Goal: Transaction & Acquisition: Book appointment/travel/reservation

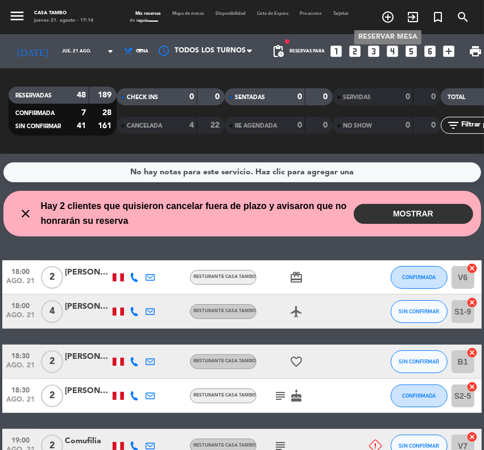
click at [385, 13] on icon "add_circle_outline" at bounding box center [388, 17] width 14 height 14
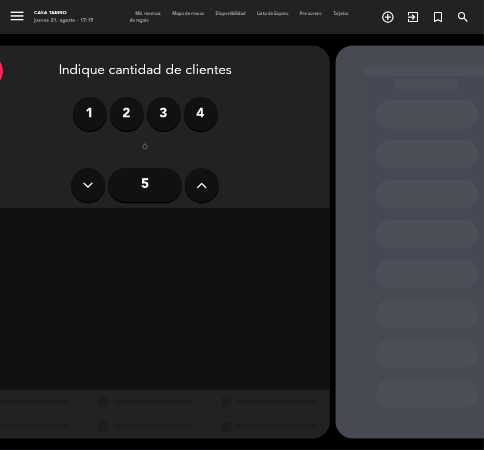
click at [131, 110] on label "2" at bounding box center [127, 114] width 34 height 34
click at [254, 222] on div "Cena" at bounding box center [264, 224] width 116 height 23
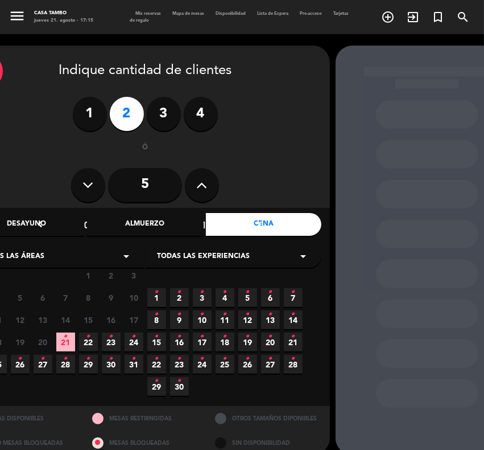
click at [209, 254] on span "Todas las experiencias" at bounding box center [203, 256] width 93 height 11
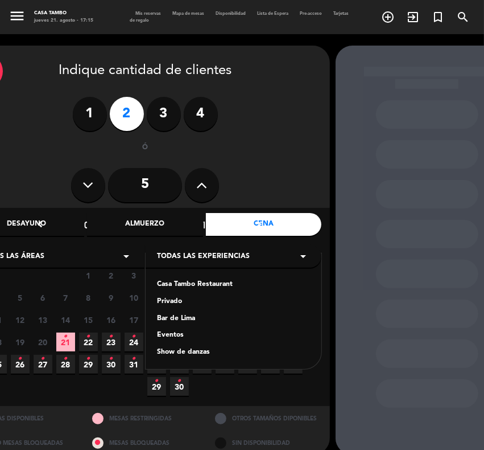
click at [187, 285] on div "Casa Tambo Restaurant" at bounding box center [233, 284] width 153 height 11
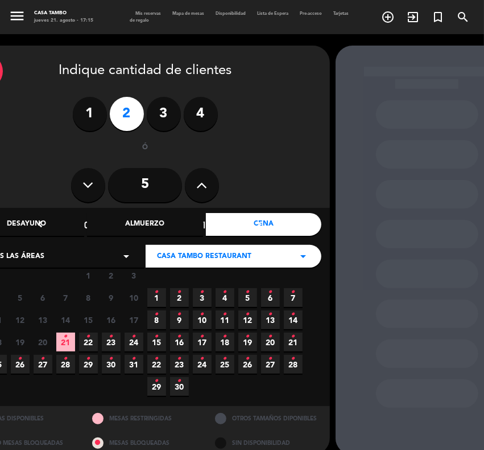
click at [90, 337] on span "22 •" at bounding box center [88, 341] width 19 height 19
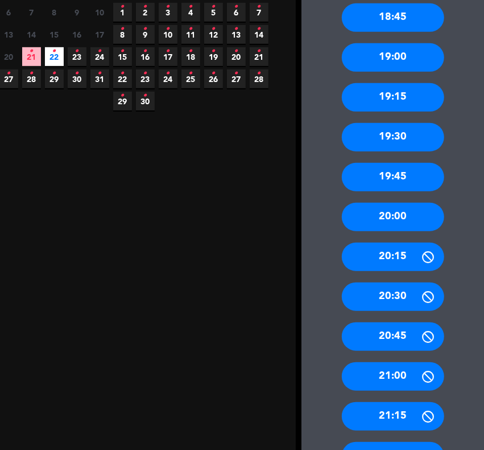
scroll to position [299, 34]
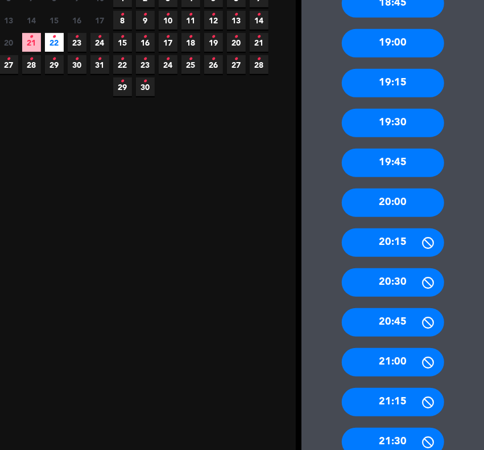
click at [391, 198] on div "20:00" at bounding box center [393, 202] width 102 height 28
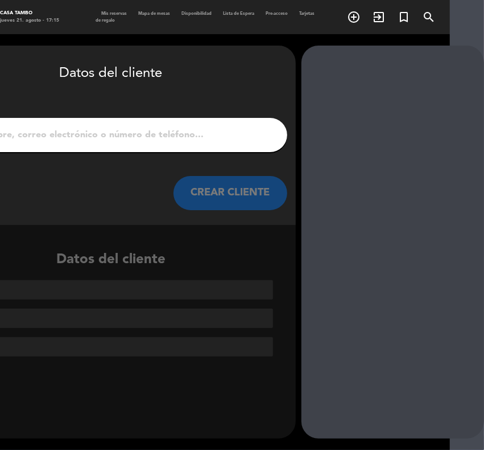
scroll to position [0, 34]
click at [100, 131] on input "1" at bounding box center [111, 135] width 336 height 16
paste input "[PERSON_NAME] [PERSON_NAME]"
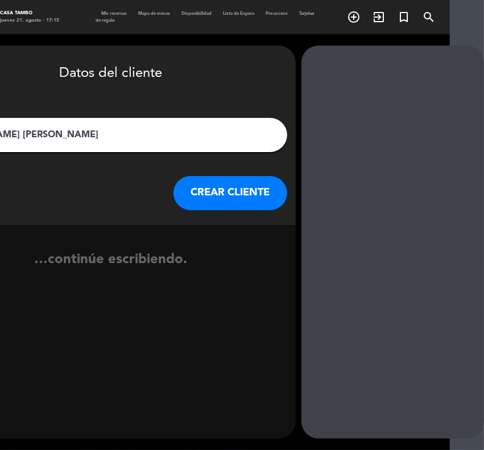
type input "[PERSON_NAME] [PERSON_NAME]"
click at [242, 191] on button "CREAR CLIENTE" at bounding box center [231, 193] width 114 height 34
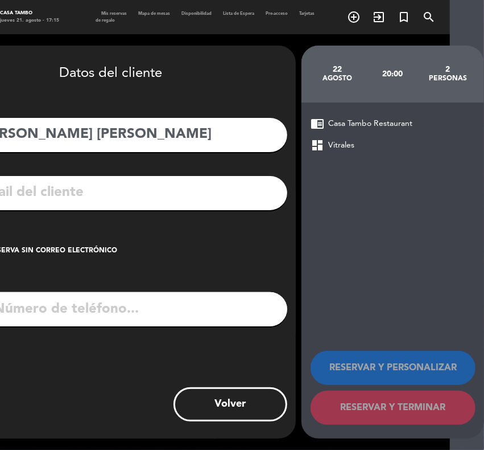
click at [189, 308] on input "tel" at bounding box center [125, 309] width 323 height 34
paste input "933437596"
type input "933437596"
click at [146, 196] on input "text" at bounding box center [128, 192] width 302 height 23
paste input "[EMAIL_ADDRESS][DOMAIN_NAME]"
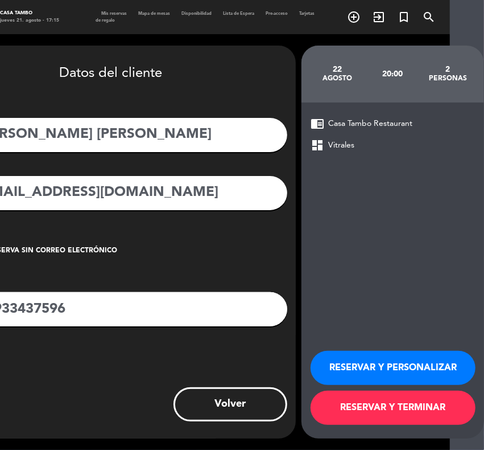
type input "[EMAIL_ADDRESS][DOMAIN_NAME]"
click at [422, 351] on button "RESERVAR Y PERSONALIZAR" at bounding box center [393, 368] width 165 height 34
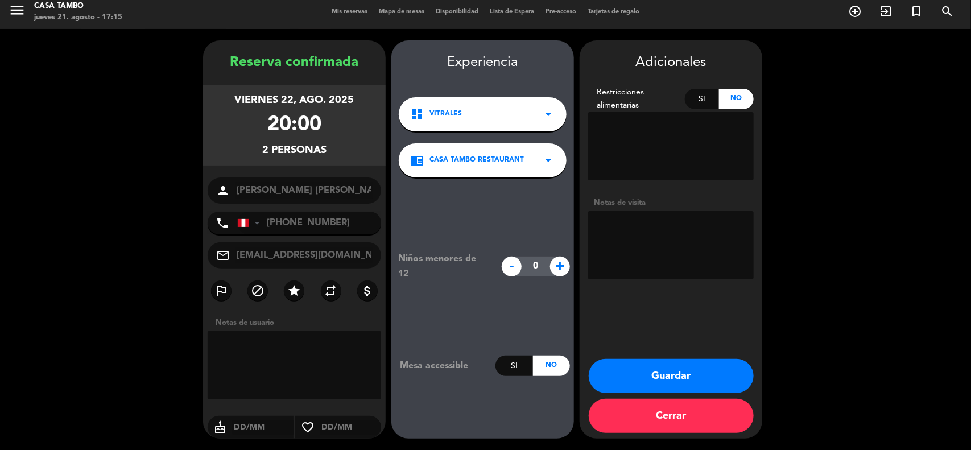
scroll to position [5, 0]
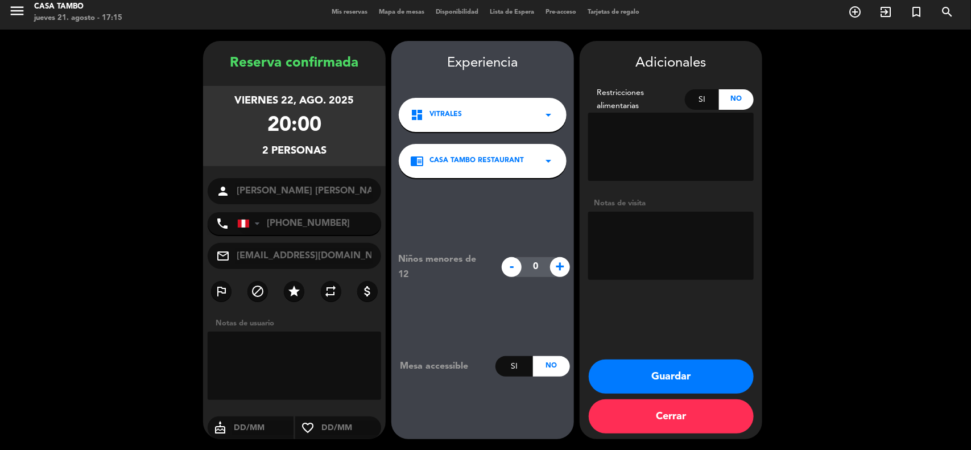
click at [484, 365] on button "Guardar" at bounding box center [671, 377] width 165 height 34
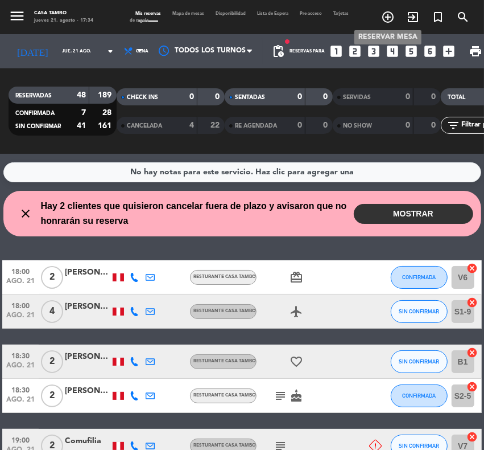
click at [385, 14] on icon "add_circle_outline" at bounding box center [388, 17] width 14 height 14
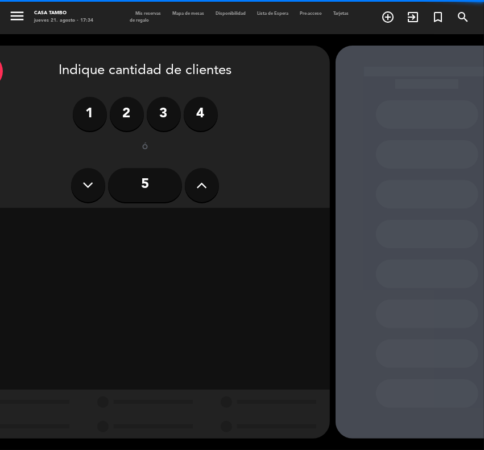
click at [197, 106] on label "4" at bounding box center [201, 114] width 34 height 34
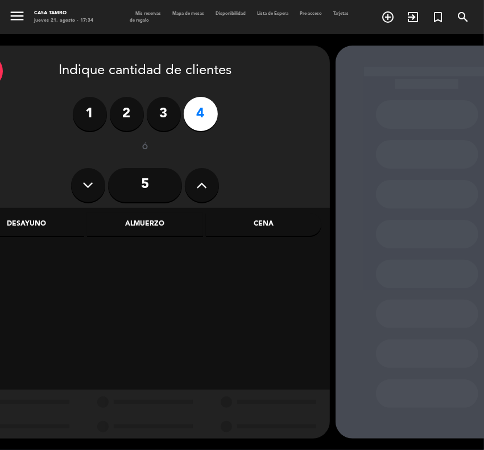
click at [303, 222] on div "Cena" at bounding box center [264, 224] width 116 height 23
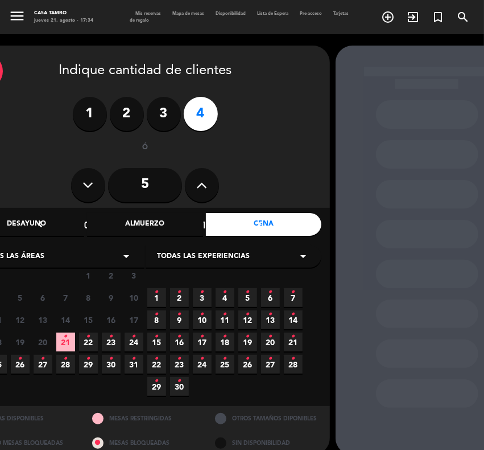
click at [223, 256] on span "Todas las experiencias" at bounding box center [203, 256] width 93 height 11
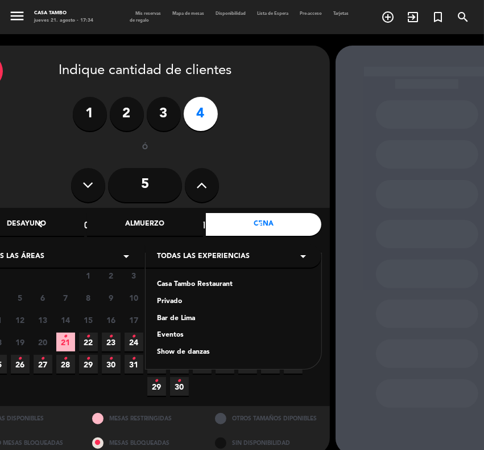
click at [199, 282] on div "Casa Tambo Restaurant" at bounding box center [233, 284] width 153 height 11
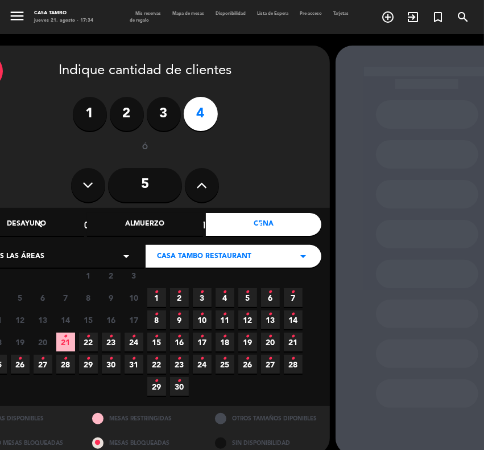
click at [87, 334] on icon "•" at bounding box center [88, 336] width 4 height 18
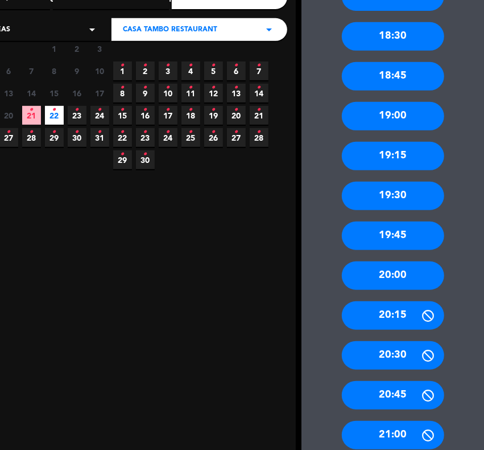
scroll to position [228, 34]
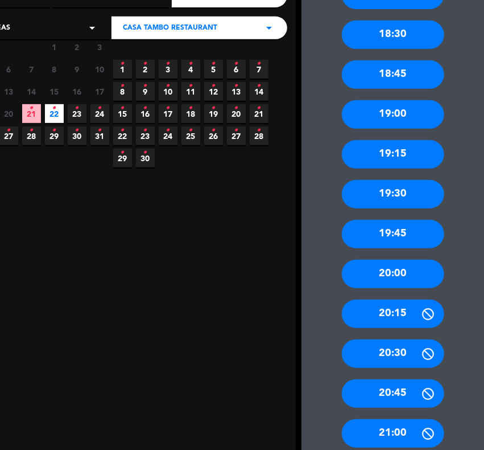
click at [394, 270] on div "20:00" at bounding box center [393, 273] width 102 height 28
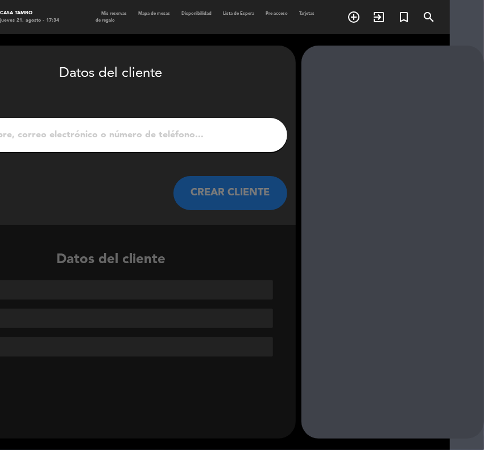
scroll to position [0, 34]
click at [160, 123] on div at bounding box center [111, 135] width 353 height 34
click at [155, 134] on input "1" at bounding box center [111, 135] width 336 height 16
paste input "[PERSON_NAME] [PERSON_NAME]"
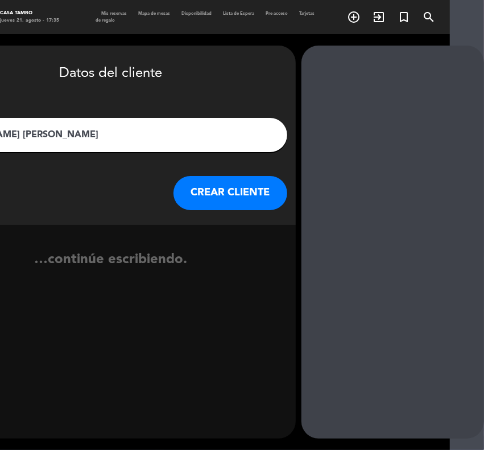
type input "[PERSON_NAME] [PERSON_NAME]"
click at [269, 197] on button "CREAR CLIENTE" at bounding box center [231, 193] width 114 height 34
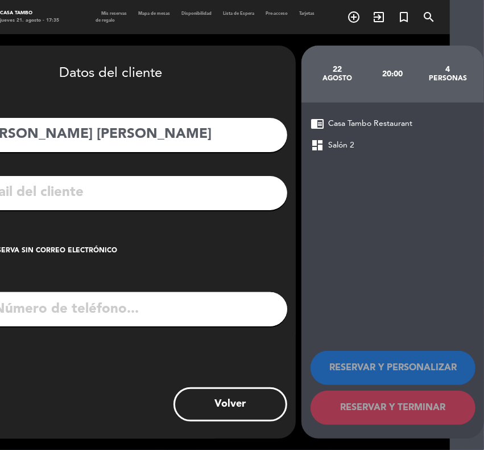
click at [126, 177] on div "mail_outline" at bounding box center [111, 193] width 353 height 34
click at [102, 197] on input "text" at bounding box center [128, 192] width 302 height 23
paste input "[PERSON_NAME][EMAIL_ADDRESS][DOMAIN_NAME]"
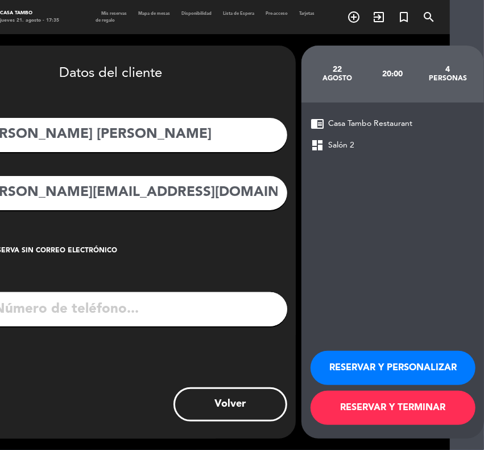
type input "[PERSON_NAME][EMAIL_ADDRESS][DOMAIN_NAME]"
click at [56, 303] on input "tel" at bounding box center [125, 309] width 323 height 34
paste input "980774670"
type input "980774670"
click at [448, 362] on button "RESERVAR Y PERSONALIZAR" at bounding box center [393, 368] width 165 height 34
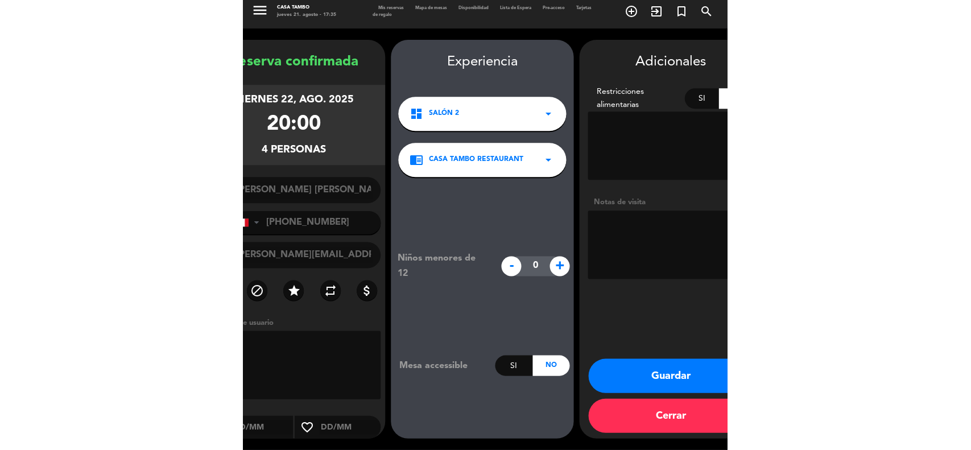
scroll to position [5, 0]
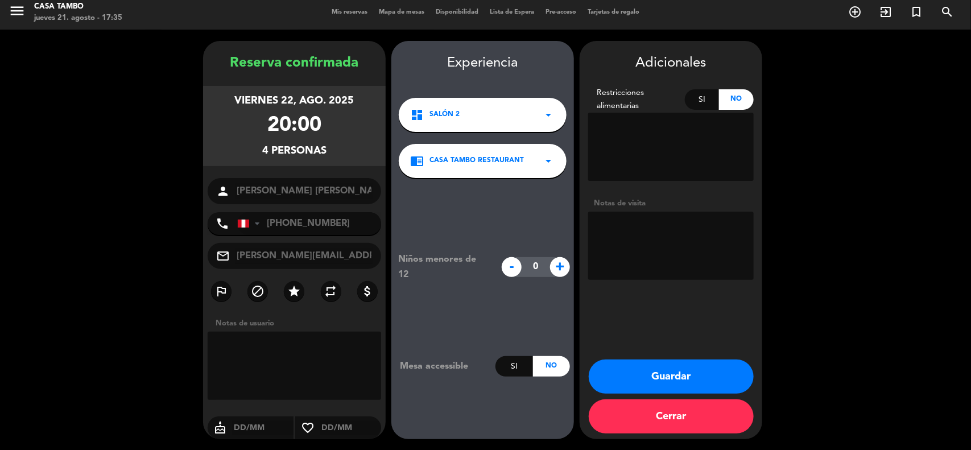
click at [484, 369] on button "Guardar" at bounding box center [671, 377] width 165 height 34
